Goal: Transaction & Acquisition: Purchase product/service

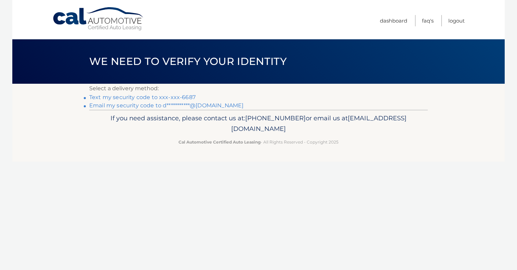
click at [175, 95] on link "Text my security code to xxx-xxx-6687" at bounding box center [142, 97] width 106 height 6
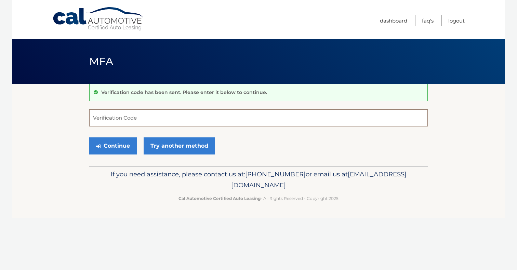
click at [167, 111] on input "Verification Code" at bounding box center [258, 117] width 338 height 17
type input "667375"
click at [117, 143] on button "Continue" at bounding box center [112, 145] width 47 height 17
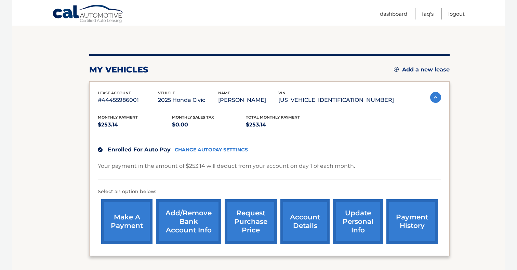
scroll to position [55, 0]
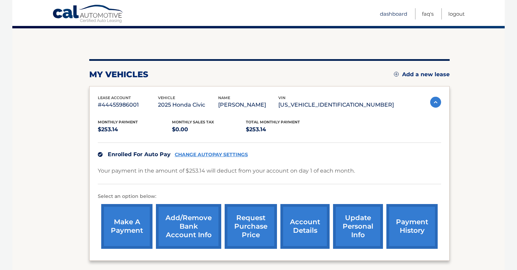
click at [395, 12] on link "Dashboard" at bounding box center [393, 13] width 27 height 11
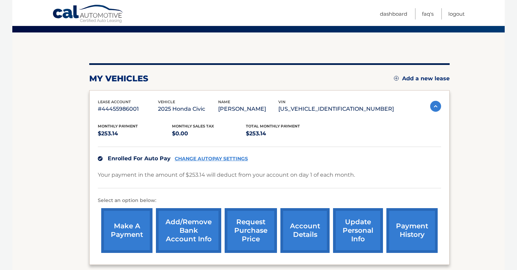
scroll to position [53, 0]
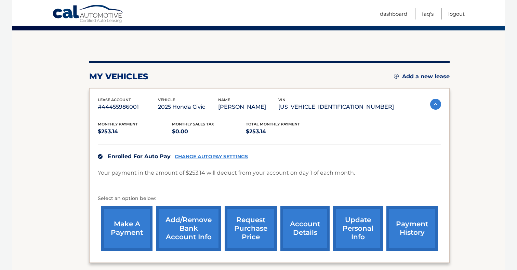
click at [360, 229] on link "update personal info" at bounding box center [358, 228] width 50 height 45
click at [175, 225] on link "Add/Remove bank account info" at bounding box center [188, 228] width 65 height 45
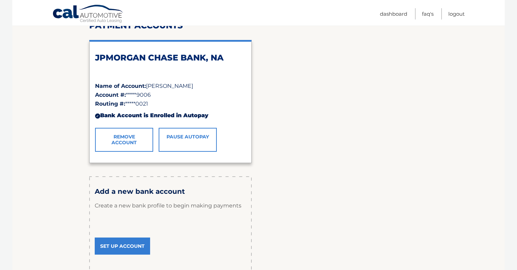
scroll to position [99, 0]
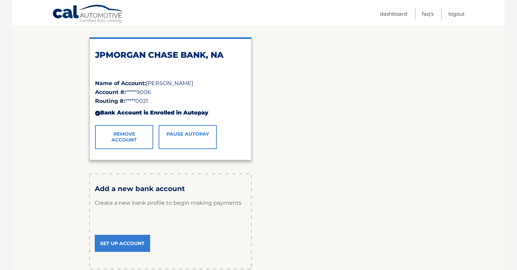
click at [134, 66] on div "JPMORGAN CHASE BANK, NA" at bounding box center [170, 64] width 151 height 29
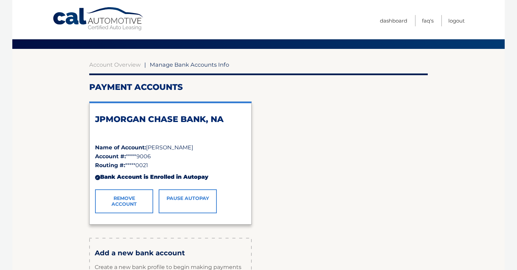
scroll to position [0, 0]
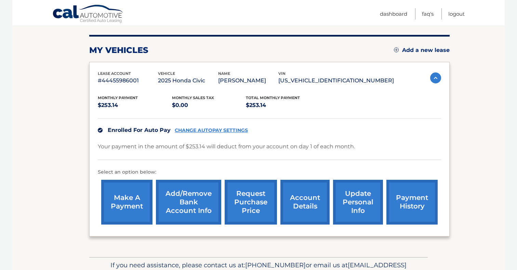
scroll to position [82, 0]
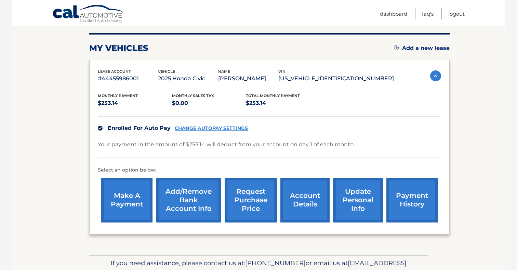
click at [128, 188] on link "make a payment" at bounding box center [126, 200] width 51 height 45
click at [182, 194] on link "Add/Remove bank account info" at bounding box center [188, 200] width 65 height 45
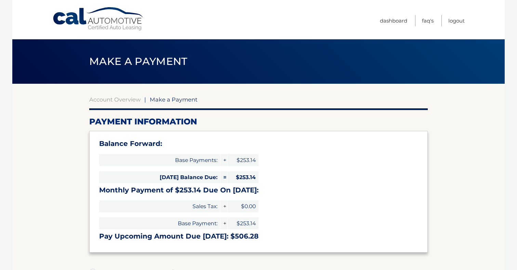
select select "NjBhYmIyZDAtYWFhZC00Y2I0LTgzMTUtMzM2ODRkMWRjYmY0"
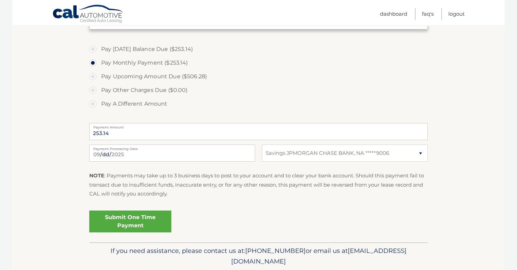
scroll to position [235, 0]
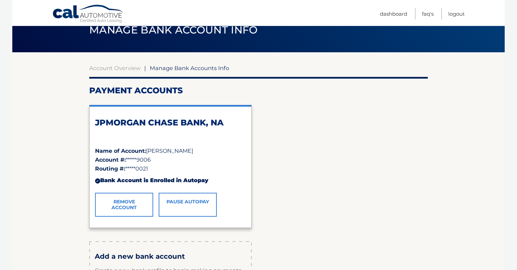
scroll to position [32, 0]
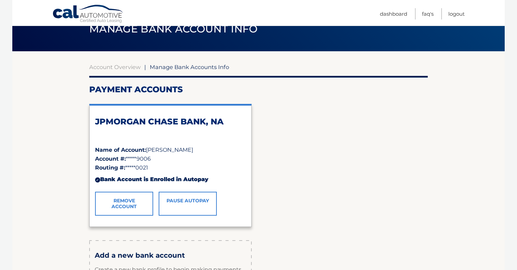
click at [129, 203] on link "Remove Account" at bounding box center [124, 204] width 58 height 24
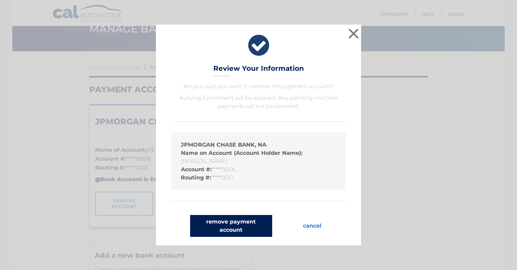
click at [227, 228] on button "remove payment account" at bounding box center [231, 226] width 82 height 22
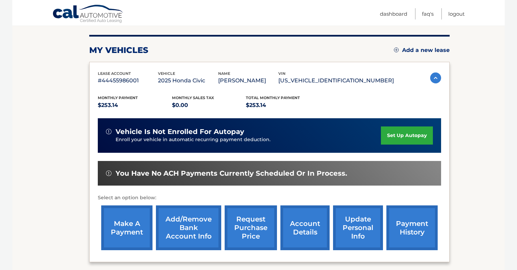
scroll to position [82, 0]
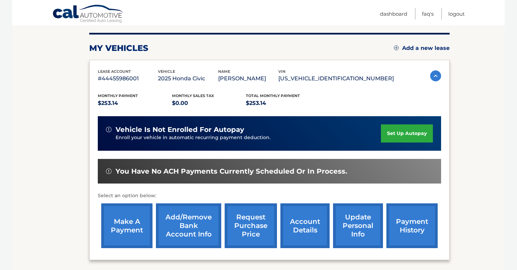
click at [181, 227] on link "Add/Remove bank account info" at bounding box center [188, 225] width 65 height 45
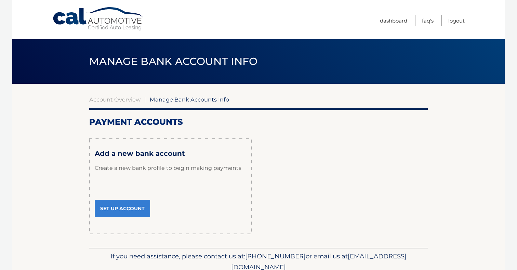
click at [128, 210] on link "Set Up Account" at bounding box center [122, 208] width 55 height 17
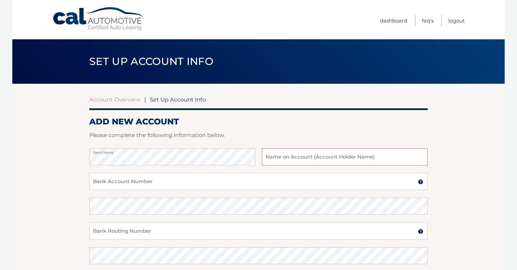
click at [275, 154] on input "text" at bounding box center [345, 156] width 166 height 17
type input "[PERSON_NAME]"
click at [235, 184] on input "Bank Account Number" at bounding box center [258, 181] width 338 height 17
type input "5627239066"
click at [104, 228] on input "Bank Routing Number" at bounding box center [258, 230] width 338 height 17
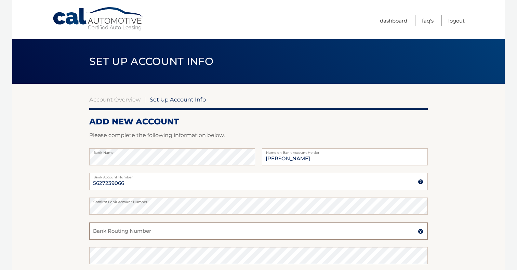
click at [116, 234] on input "Bank Routing Number" at bounding box center [258, 230] width 338 height 17
type input "021000021"
click at [44, 226] on section "Account Overview | Set Up Account Info ADD NEW ACCOUNT Please complete the foll…" at bounding box center [258, 214] width 492 height 261
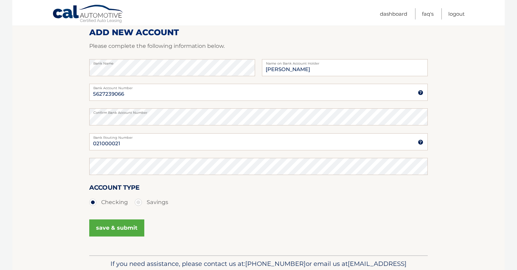
scroll to position [90, 0]
click at [138, 201] on label "Savings" at bounding box center [151, 202] width 33 height 14
click at [138, 201] on input "Savings" at bounding box center [140, 200] width 7 height 11
radio input "true"
click at [130, 228] on button "save & submit" at bounding box center [116, 227] width 55 height 17
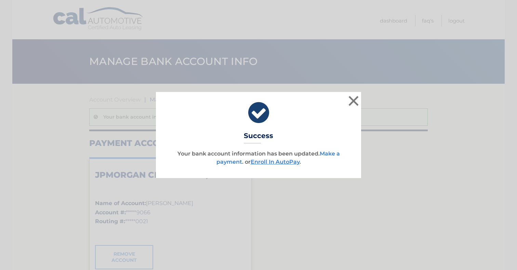
click at [331, 155] on link "Make a payment" at bounding box center [277, 157] width 123 height 15
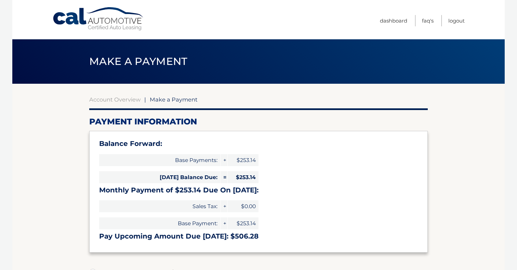
select select "MWY4ODhlNTgtMjIzMS00NDM2LWIwNzQtZWFlYWQ5NzRhNjY3"
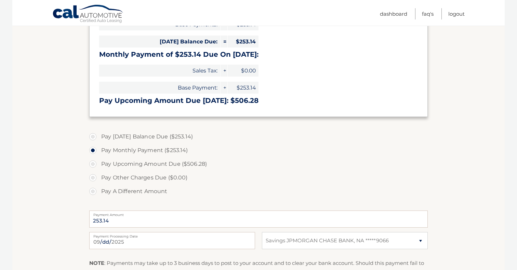
scroll to position [136, 0]
click at [138, 135] on label "Pay [DATE] Balance Due ($253.14)" at bounding box center [258, 136] width 338 height 14
click at [99, 135] on input "Pay Today's Balance Due ($253.14)" at bounding box center [95, 134] width 7 height 11
radio input "true"
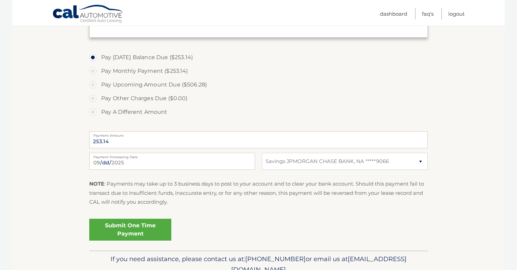
scroll to position [247, 0]
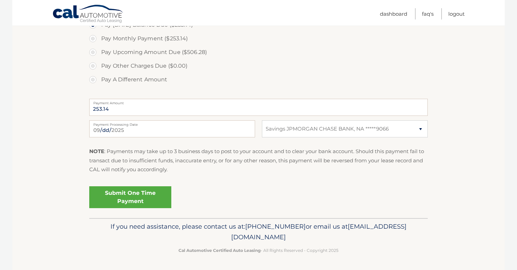
click at [150, 194] on link "Submit One Time Payment" at bounding box center [130, 197] width 82 height 22
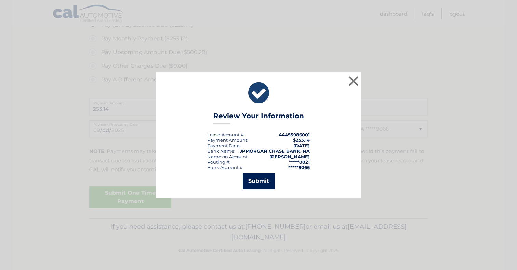
click at [250, 182] on button "Submit" at bounding box center [259, 181] width 32 height 16
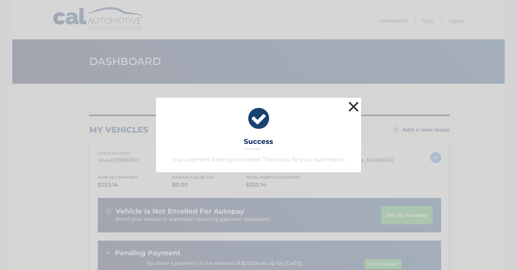
click at [351, 106] on button "×" at bounding box center [353, 107] width 14 height 14
